Goal: Task Accomplishment & Management: Complete application form

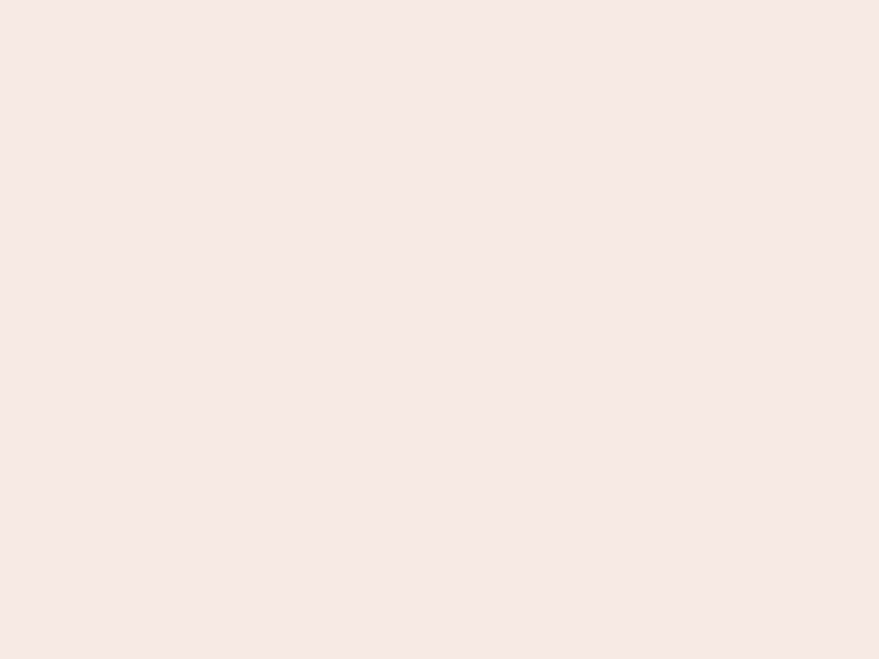
click at [440, 330] on nb-app "Almost there Thank you for registering for Newbook. Your account is under revie…" at bounding box center [439, 329] width 879 height 659
click at [440, 0] on nb-app "Almost there Thank you for registering for Newbook. Your account is under revie…" at bounding box center [439, 329] width 879 height 659
click at [470, 0] on nb-app "Almost there Thank you for registering for Newbook. Your account is under revie…" at bounding box center [439, 329] width 879 height 659
click at [440, 330] on nb-app "Almost there Thank you for registering for Newbook. Your account is under revie…" at bounding box center [439, 329] width 879 height 659
click at [440, 0] on nb-app "Almost there Thank you for registering for Newbook. Your account is under revie…" at bounding box center [439, 329] width 879 height 659
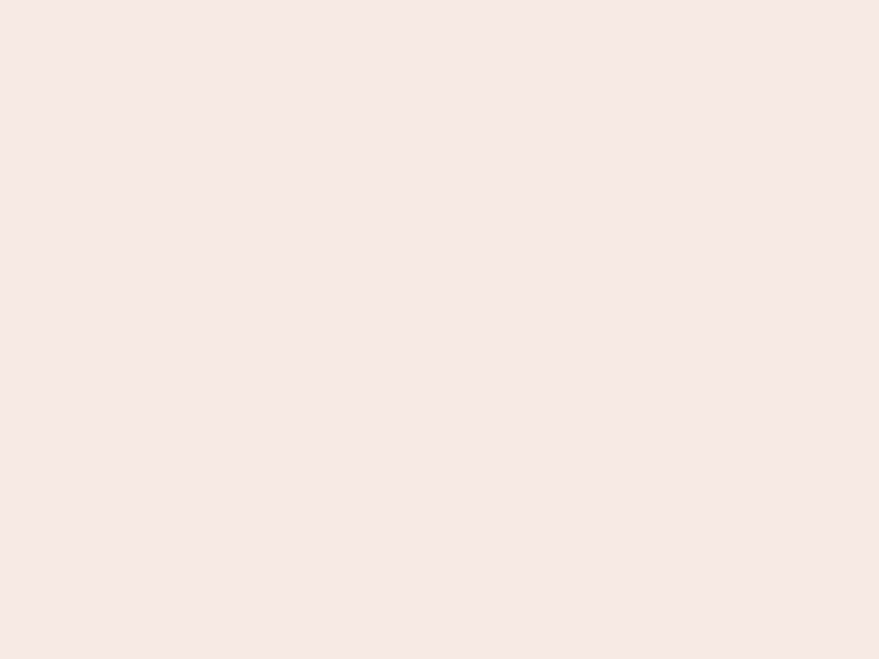
click at [307, 0] on nb-app "Almost there Thank you for registering for Newbook. Your account is under revie…" at bounding box center [439, 329] width 879 height 659
click at [440, 330] on nb-app "Almost there Thank you for registering for Newbook. Your account is under revie…" at bounding box center [439, 329] width 879 height 659
click at [440, 0] on nb-app "Almost there Thank you for registering for Newbook. Your account is under revie…" at bounding box center [439, 329] width 879 height 659
click at [307, 0] on nb-app "Almost there Thank you for registering for Newbook. Your account is under revie…" at bounding box center [439, 329] width 879 height 659
click at [440, 330] on nb-app "Almost there Thank you for registering for Newbook. Your account is under revie…" at bounding box center [439, 329] width 879 height 659
